Goal: Complete application form

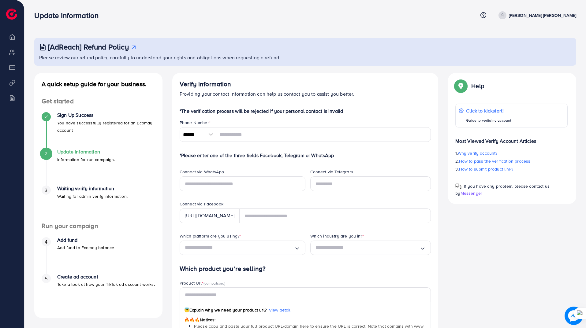
scroll to position [61, 0]
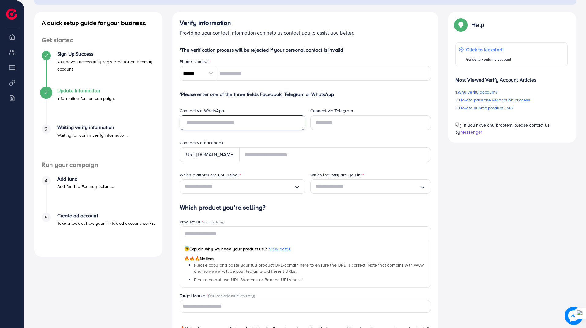
click at [239, 122] on input "text" at bounding box center [243, 122] width 126 height 15
type input "**********"
type input "********"
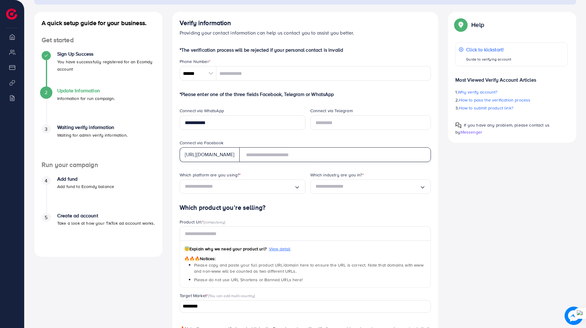
click at [268, 155] on input "text" at bounding box center [335, 155] width 192 height 15
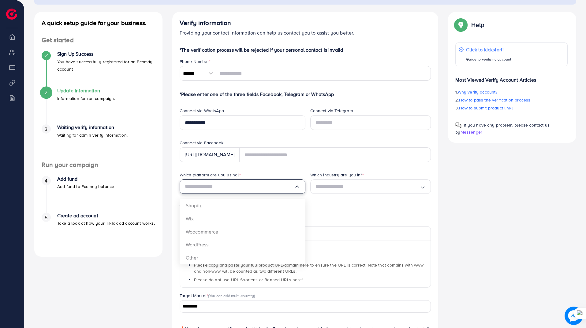
click at [234, 188] on input "Search for option" at bounding box center [239, 186] width 109 height 9
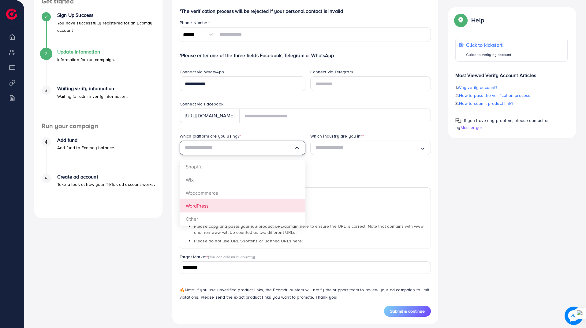
scroll to position [102, 0]
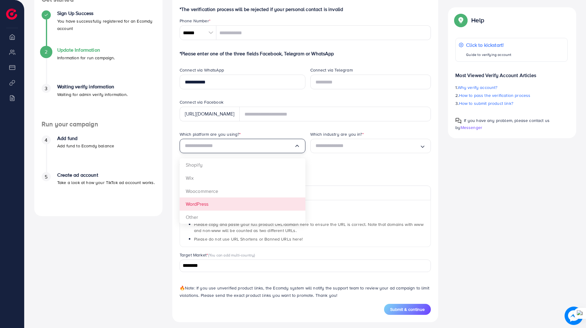
click at [239, 204] on form "**********" at bounding box center [306, 161] width 252 height 310
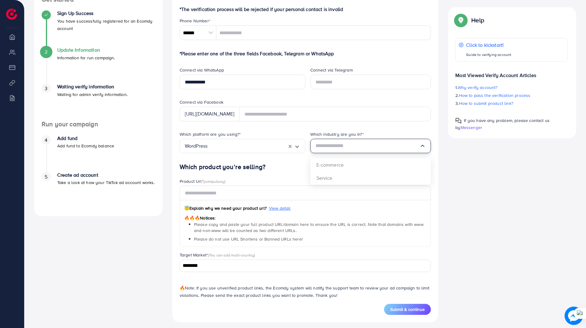
click at [374, 149] on input "Search for option" at bounding box center [368, 145] width 104 height 9
click at [347, 163] on div "Which platform are you using? * WordPress Loading... Which industry are you in?…" at bounding box center [305, 147] width 261 height 32
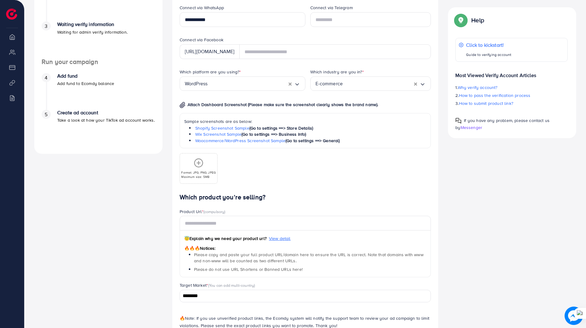
scroll to position [97, 0]
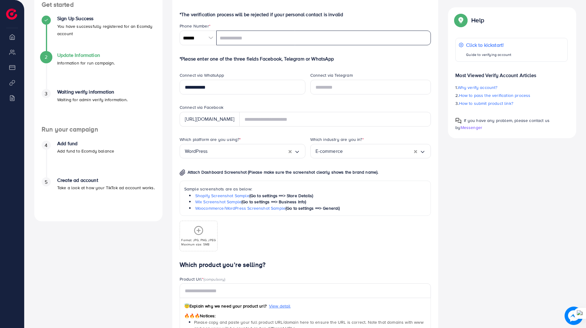
click at [227, 35] on input "tel" at bounding box center [323, 38] width 215 height 15
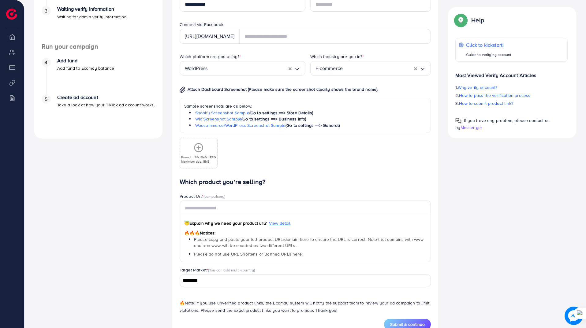
scroll to position [199, 0]
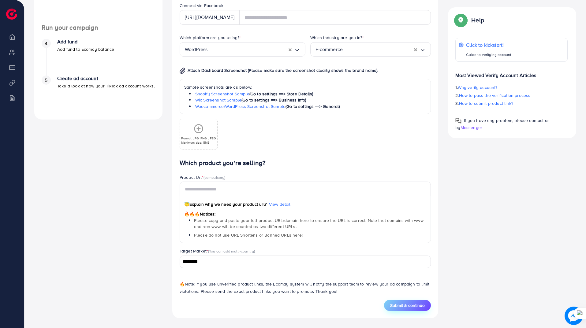
type input "**********"
click at [405, 308] on span "Submit & continue" at bounding box center [407, 306] width 35 height 6
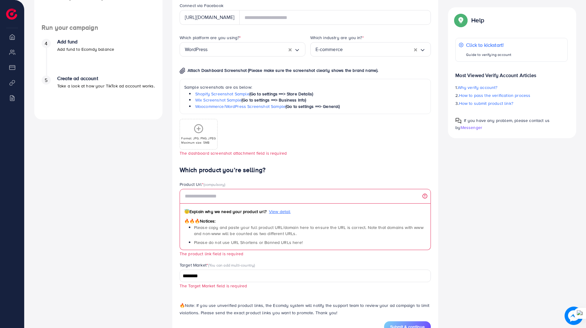
scroll to position [213, 0]
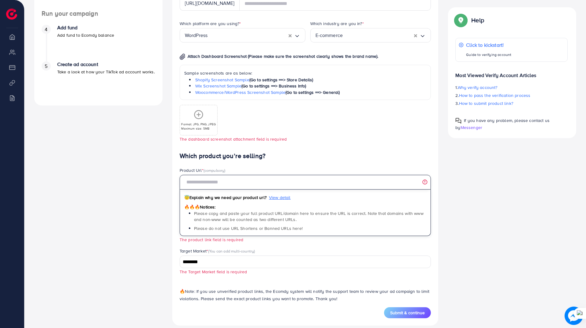
click at [224, 183] on input "text" at bounding box center [306, 182] width 252 height 15
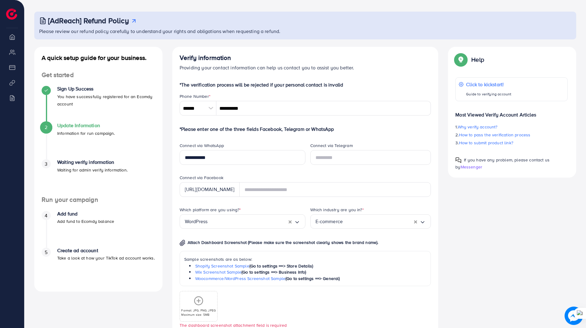
scroll to position [0, 0]
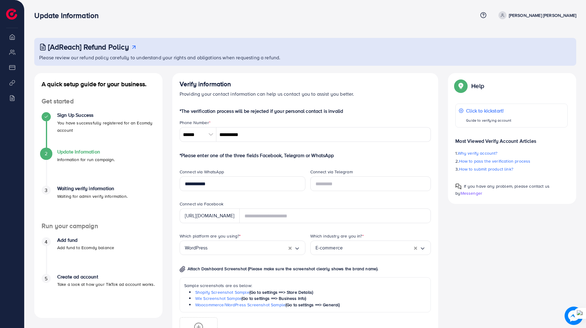
click at [91, 195] on p "Waiting for admin verify information." at bounding box center [92, 196] width 70 height 7
click at [77, 250] on p "Add fund to Ecomdy balance" at bounding box center [85, 247] width 57 height 7
click at [86, 282] on p "Take a look at how your TikTok ad account works." at bounding box center [106, 284] width 98 height 7
click at [12, 35] on li "Overview" at bounding box center [12, 37] width 24 height 12
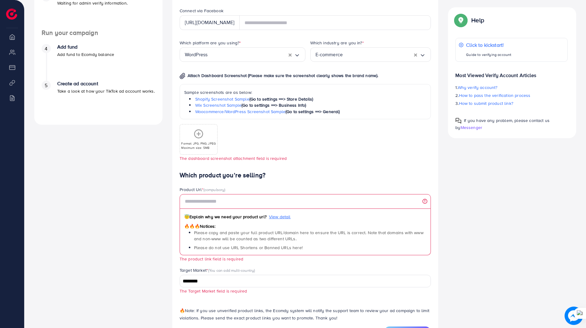
scroll to position [138, 0]
